Goal: Task Accomplishment & Management: Complete application form

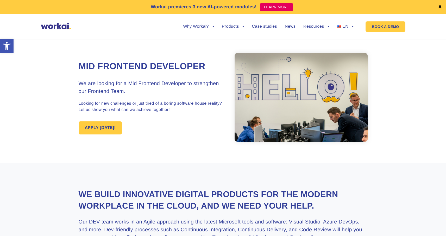
scroll to position [1, 0]
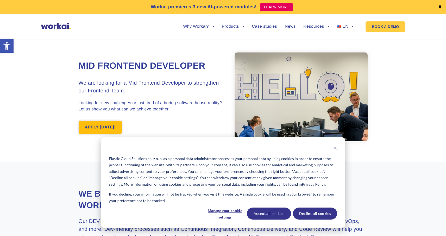
click at [103, 123] on link "APPLY [DATE]!" at bounding box center [101, 127] width 44 height 13
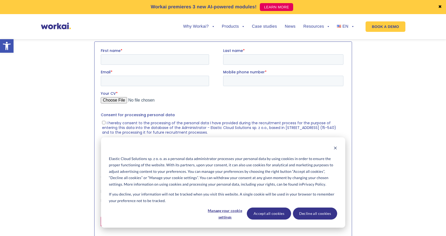
scroll to position [528, 0]
click at [116, 57] on input "First name *" at bounding box center [155, 58] width 108 height 10
type input "Ksawery"
click at [235, 60] on input "Last name *" at bounding box center [283, 58] width 120 height 10
type input "[PERSON_NAME]"
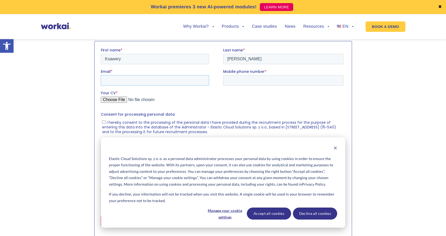
click at [140, 80] on input "Email *" at bounding box center [155, 80] width 108 height 10
type input "[EMAIL_ADDRESS][DOMAIN_NAME]"
click at [237, 81] on input "Mobile phone number *" at bounding box center [283, 80] width 120 height 10
type input "[PHONE_NUMBER]"
click at [115, 99] on input "Your CV *" at bounding box center [222, 101] width 243 height 10
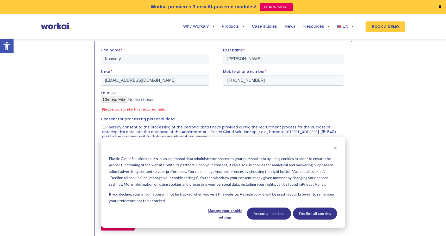
type input "C:\fakepath\KsaweryKondratCV.pdf"
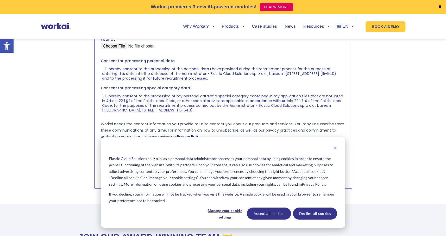
scroll to position [582, 0]
click at [152, 70] on span "I hereby consent to the processing of the personal data I have provided during …" at bounding box center [219, 73] width 234 height 15
click at [105, 70] on input "I hereby consent to the processing of the personal data I have provided during …" at bounding box center [103, 67] width 3 height 3
checkbox input "true"
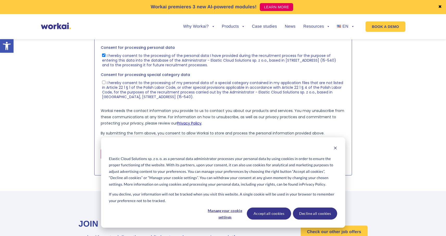
scroll to position [597, 0]
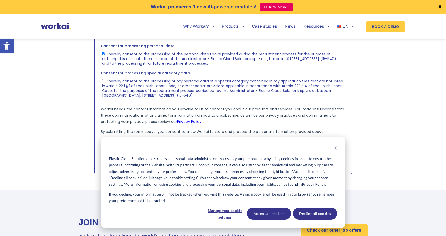
click at [153, 88] on span "I hereby consent to the processing of my personal data of a special category co…" at bounding box center [222, 87] width 241 height 19
click at [105, 82] on input "I hereby consent to the processing of my personal data of a special category co…" at bounding box center [103, 80] width 3 height 3
checkbox input "true"
click at [337, 149] on div "Elastic Cloud Solutions sp. z o. o. as a personal data administrator processes …" at bounding box center [223, 182] width 244 height 90
click at [336, 148] on icon "Dismiss cookie banner" at bounding box center [336, 148] width 4 height 4
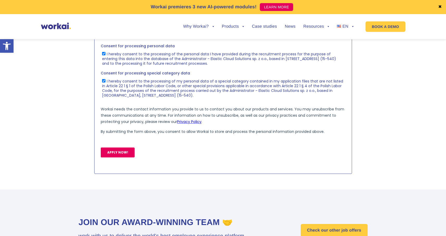
click at [127, 153] on input "APPLY NOW!" at bounding box center [118, 152] width 34 height 10
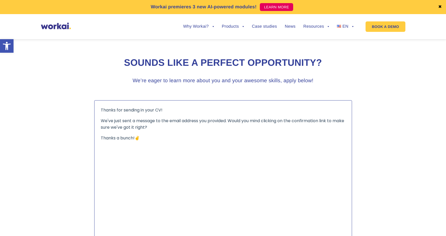
scroll to position [409, 0]
